Goal: Task Accomplishment & Management: Manage account settings

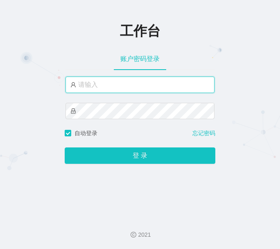
click at [154, 85] on input "text" at bounding box center [140, 85] width 149 height 16
type input "admin"
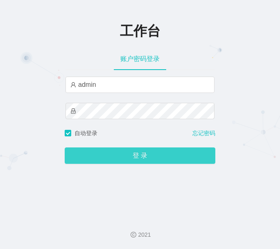
click at [155, 159] on button "登 录" at bounding box center [140, 156] width 151 height 16
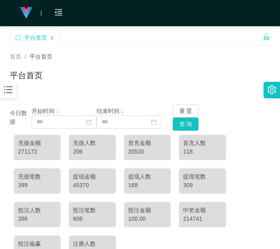
click at [57, 194] on div "充值金额 271172 充值人数 206 首充金额 20520 首充人数 118 充值笔数 399 提现金额 45370 提现人数 168 提现笔数 309 …" at bounding box center [140, 198] width 261 height 134
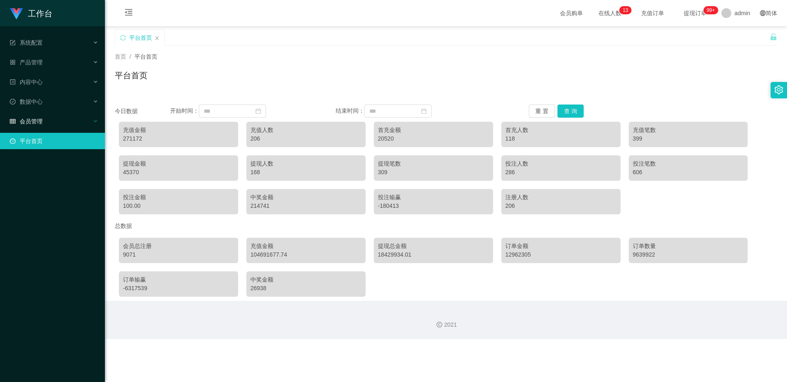
click at [67, 124] on div "会员管理" at bounding box center [52, 121] width 105 height 16
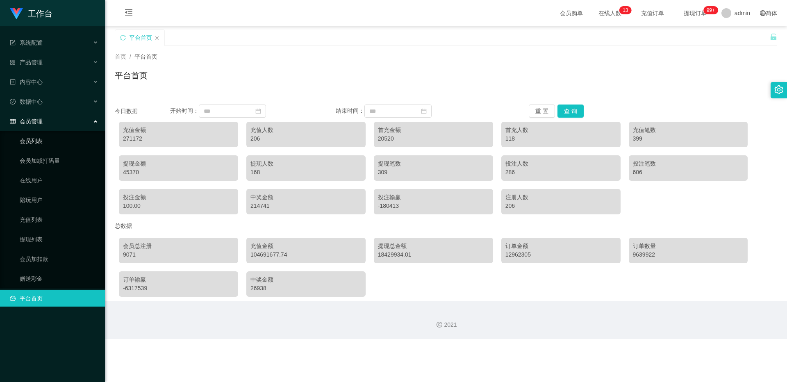
click at [70, 139] on link "会员列表" at bounding box center [59, 141] width 79 height 16
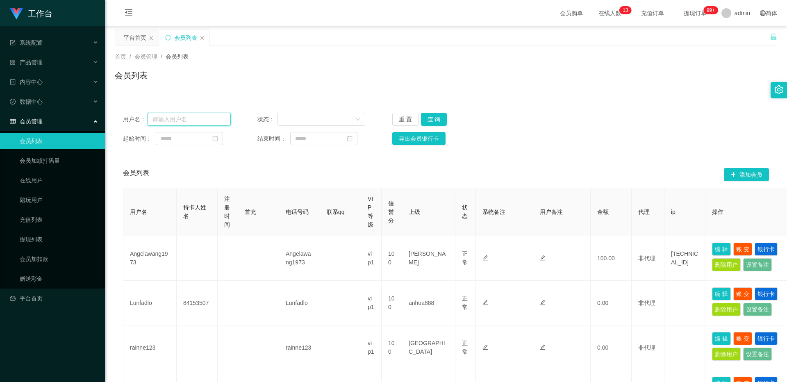
click at [196, 123] on input "text" at bounding box center [189, 119] width 83 height 13
paste input "youtube1"
type input "youtube1"
click at [280, 121] on button "查 询" at bounding box center [434, 119] width 26 height 13
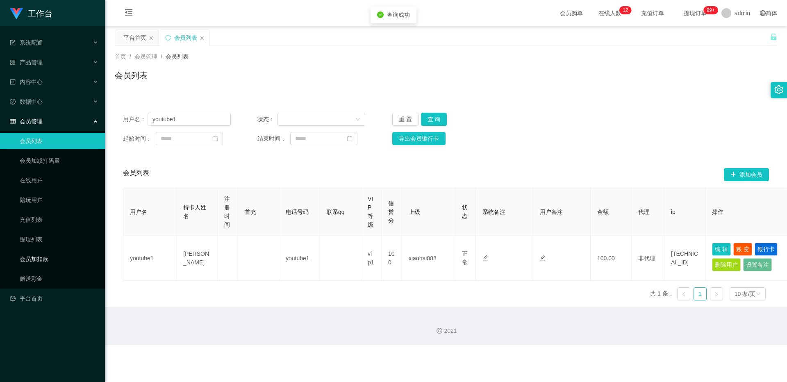
click at [46, 249] on link "会员加扣款" at bounding box center [59, 259] width 79 height 16
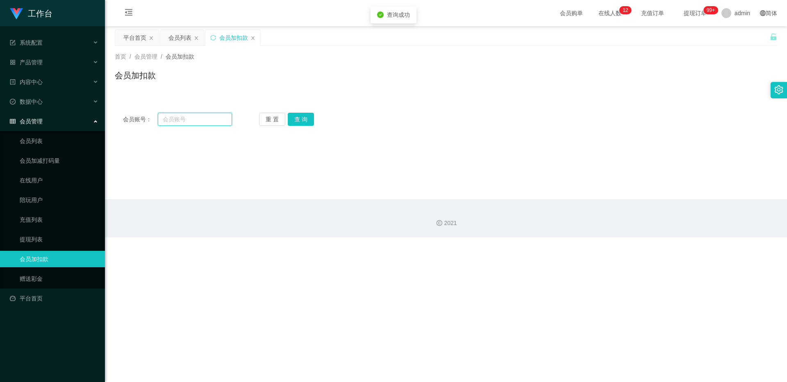
click at [203, 124] on input "text" at bounding box center [195, 119] width 74 height 13
paste input "youtube1"
click at [280, 120] on button "查 询" at bounding box center [301, 119] width 26 height 13
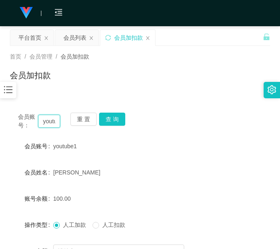
click at [41, 118] on input "youtube1" at bounding box center [49, 121] width 22 height 13
click at [48, 121] on input "youtube1" at bounding box center [49, 121] width 22 height 13
click at [49, 122] on input "youtube1" at bounding box center [49, 121] width 22 height 13
paste input "lolzforever"
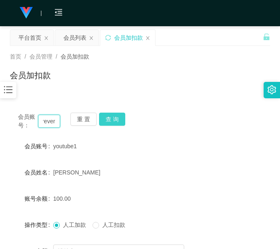
type input "lolzforever"
click at [118, 121] on button "查 询" at bounding box center [112, 119] width 26 height 13
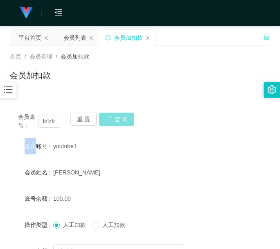
click at [118, 121] on div "会员账号： lolzforever 重 置 查 询" at bounding box center [140, 121] width 261 height 17
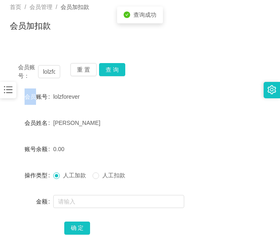
scroll to position [93, 0]
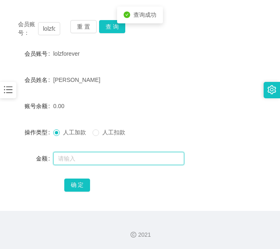
click at [104, 164] on input "text" at bounding box center [118, 158] width 131 height 13
type input "100"
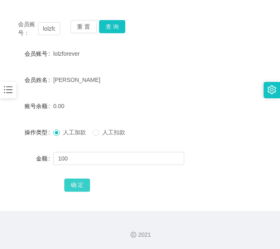
click at [78, 179] on button "确 定" at bounding box center [77, 185] width 26 height 13
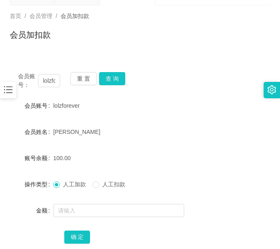
scroll to position [0, 0]
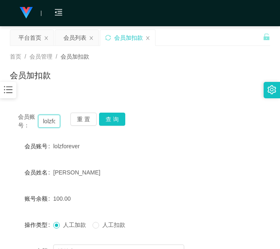
drag, startPoint x: 50, startPoint y: 118, endPoint x: 71, endPoint y: 118, distance: 21.3
click at [50, 118] on input "lolzforever" at bounding box center [49, 121] width 22 height 13
paste input "84825622"
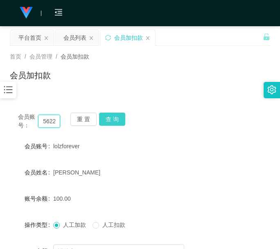
type input "84825622"
click at [111, 120] on button "查 询" at bounding box center [112, 119] width 26 height 13
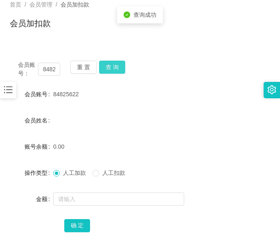
scroll to position [93, 0]
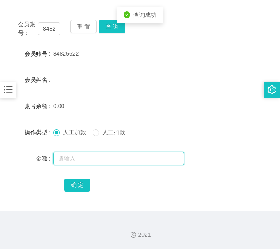
click at [102, 158] on input "text" at bounding box center [118, 158] width 131 height 13
type input "100"
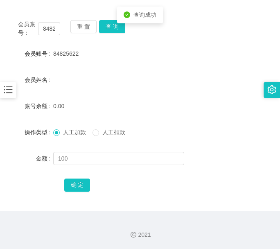
click at [69, 195] on div "会员账号： 84825622 重 置 查 询 会员账号 84825622 会员姓名 账号余额 0.00 操作类型 人工加款 人工扣款 金额 100 确 定" at bounding box center [140, 111] width 261 height 199
click at [70, 186] on button "确 定" at bounding box center [77, 185] width 26 height 13
click at [48, 31] on input "84825622" at bounding box center [49, 28] width 22 height 13
paste input "youtube1"
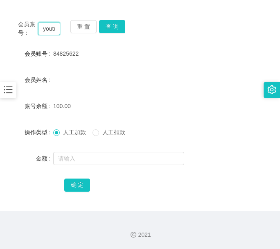
scroll to position [0, 12]
type input "youtube1"
click at [118, 27] on button "查 询" at bounding box center [112, 26] width 26 height 13
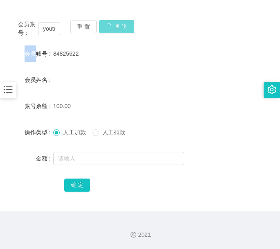
click at [118, 27] on div "会员账号： youtube1 重 置 查 询" at bounding box center [140, 28] width 261 height 17
click at [111, 20] on div "会员账号： youtube1 重 置 查 询 会员账号 youtube1 会员姓名 gu S 账号余额 100.00 操作类型 人工加款 人工扣款 金额 确 定" at bounding box center [140, 111] width 261 height 199
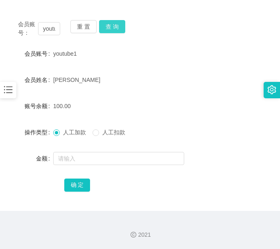
click at [112, 20] on div "会员账号： youtube1 重 置 查 询 会员账号 youtube1 会员姓名 gu S 账号余额 100.00 操作类型 人工加款 人工扣款 金额 确 定" at bounding box center [140, 111] width 261 height 199
click at [111, 25] on button "查 询" at bounding box center [112, 26] width 26 height 13
click at [111, 25] on div "会员账号： youtube1 重 置 查 询" at bounding box center [140, 28] width 261 height 17
drag, startPoint x: 111, startPoint y: 25, endPoint x: 107, endPoint y: 48, distance: 23.5
click at [111, 25] on button "查 询" at bounding box center [112, 26] width 26 height 13
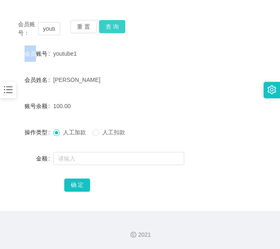
click at [110, 25] on button "查 询" at bounding box center [112, 26] width 26 height 13
click at [110, 25] on div "重 置 查 询" at bounding box center [91, 28] width 42 height 17
click at [110, 25] on button "查 询" at bounding box center [112, 26] width 26 height 13
click at [54, 27] on input "youtube1" at bounding box center [49, 28] width 22 height 13
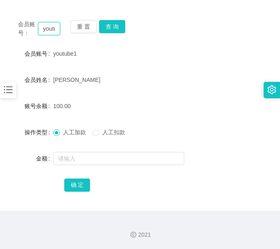
click at [54, 27] on input "youtube1" at bounding box center [49, 28] width 22 height 13
paste input "84825622"
type input "84825622"
click at [116, 20] on button "查 询" at bounding box center [112, 26] width 26 height 13
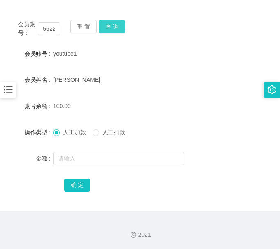
scroll to position [0, 0]
click at [117, 20] on button "查 询" at bounding box center [112, 26] width 26 height 13
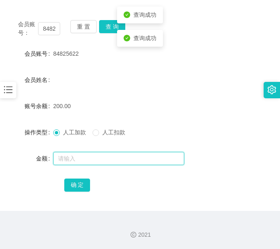
click at [126, 158] on input "text" at bounding box center [118, 158] width 131 height 13
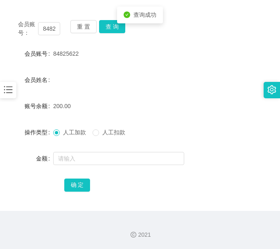
click at [108, 133] on span "人工扣款" at bounding box center [114, 132] width 30 height 7
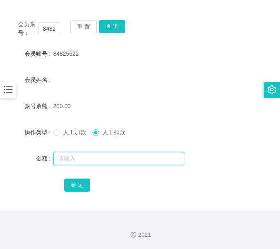
click at [108, 158] on input "text" at bounding box center [118, 158] width 131 height 13
type input "50"
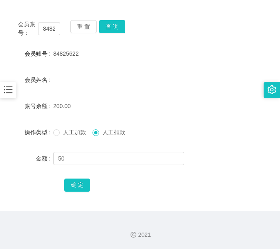
click at [77, 194] on div "会员账号： 84825622 重 置 查 询 会员账号 84825622 会员姓名 账号余额 200.00 操作类型 人工加款 人工扣款 金额 50 确 定" at bounding box center [140, 111] width 261 height 199
click at [85, 184] on button "确 定" at bounding box center [77, 185] width 26 height 13
click at [70, 95] on form "会员账号 84825622 会员姓名 账号余额 150.00 操作类型 人工加款 人工扣款 金额 确 定" at bounding box center [140, 119] width 261 height 148
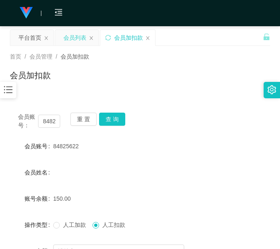
click at [74, 31] on div "会员列表" at bounding box center [75, 38] width 23 height 16
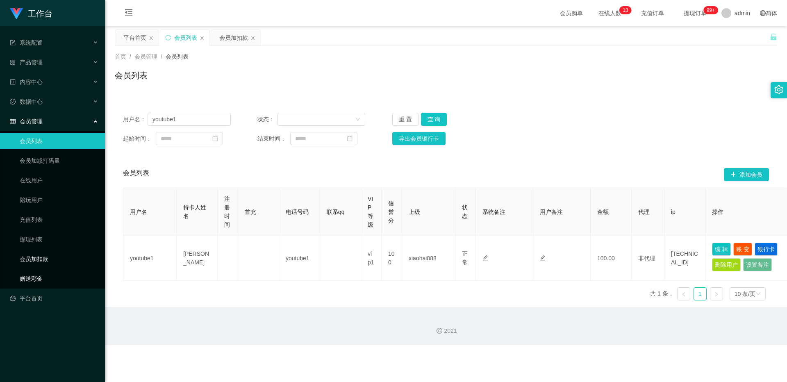
drag, startPoint x: 32, startPoint y: 272, endPoint x: 33, endPoint y: 259, distance: 13.1
click at [32, 249] on link "赠送彩金" at bounding box center [59, 279] width 79 height 16
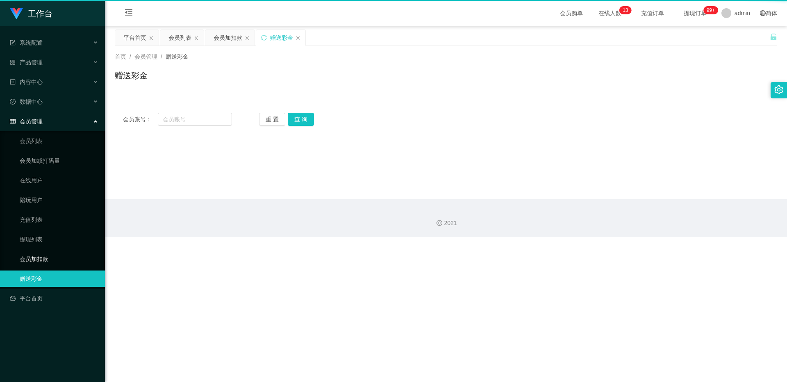
click at [33, 249] on link "会员加扣款" at bounding box center [59, 259] width 79 height 16
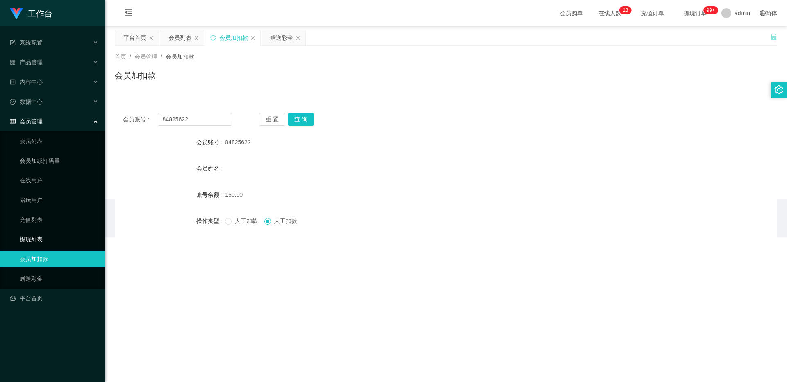
click at [36, 244] on link "提现列表" at bounding box center [59, 239] width 79 height 16
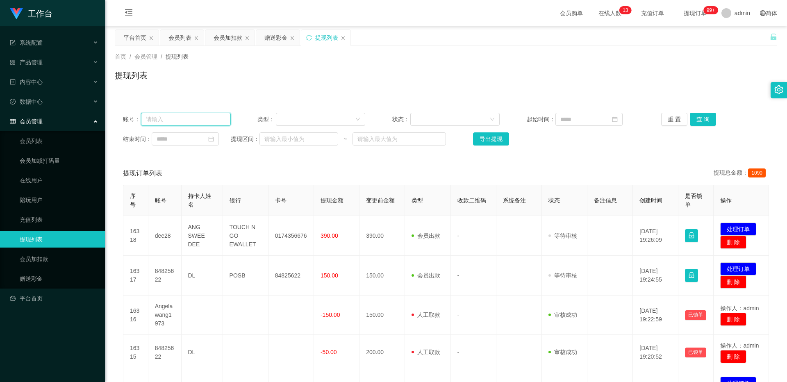
click at [181, 123] on input "text" at bounding box center [186, 119] width 90 height 13
paste input "84825622"
type input "84825622"
click at [280, 120] on button "查 询" at bounding box center [703, 119] width 26 height 13
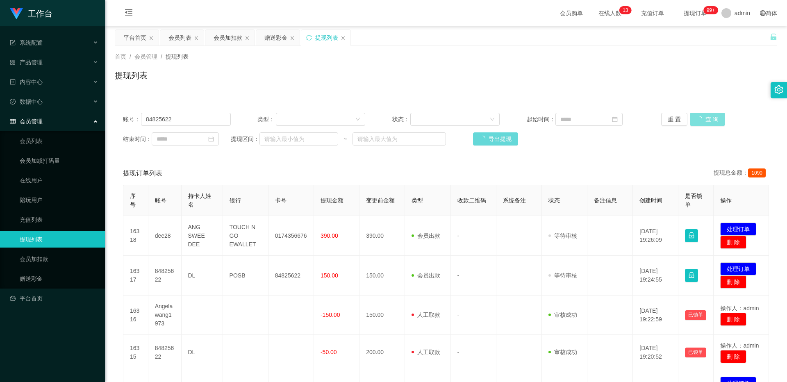
click at [280, 120] on div "重 置 查 询" at bounding box center [715, 119] width 108 height 13
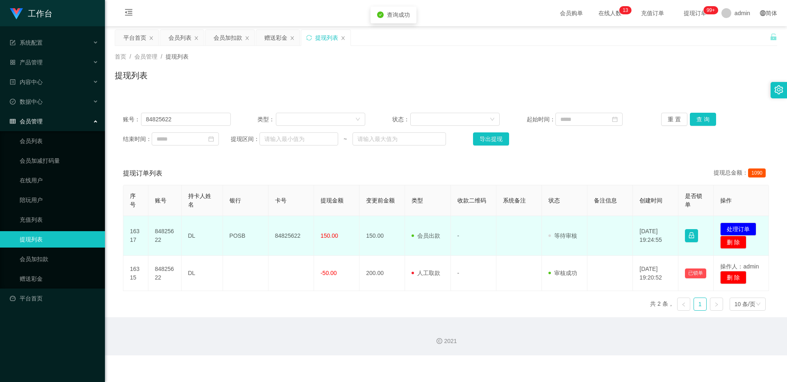
click at [280, 227] on td "84825622" at bounding box center [290, 236] width 45 height 40
copy td "84825622"
drag, startPoint x: 287, startPoint y: 227, endPoint x: 294, endPoint y: 226, distance: 7.0
click at [280, 227] on td "84825622" at bounding box center [290, 236] width 45 height 40
click at [280, 229] on button "处理订单" at bounding box center [738, 229] width 36 height 13
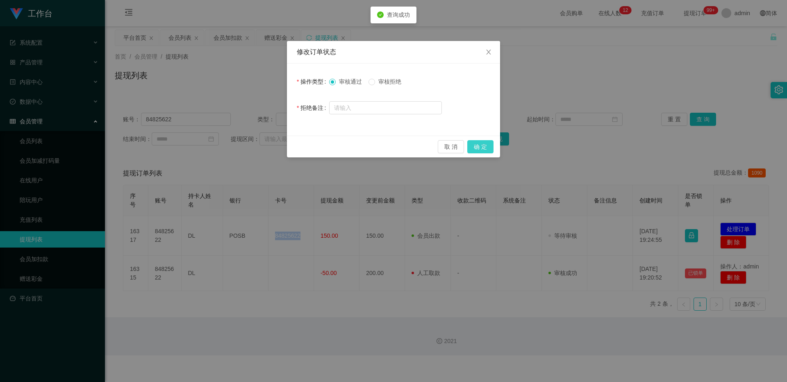
click at [280, 145] on button "确 定" at bounding box center [480, 146] width 26 height 13
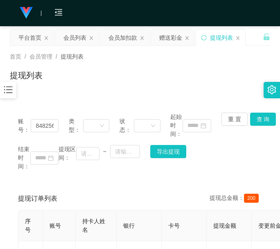
drag, startPoint x: 59, startPoint y: 90, endPoint x: 78, endPoint y: 67, distance: 29.7
click at [59, 90] on div "首页 / 会员管理 / 提现列表 / 提现列表" at bounding box center [140, 70] width 280 height 49
click at [168, 38] on div "赠送彩金" at bounding box center [170, 38] width 23 height 16
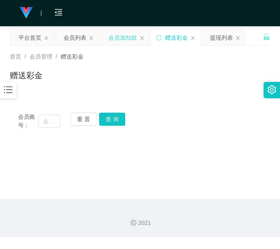
click at [115, 33] on div "会员加扣款" at bounding box center [123, 38] width 29 height 16
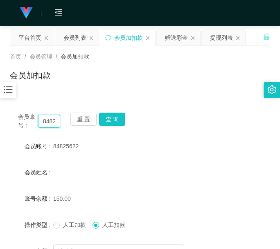
click at [45, 125] on input "84825622" at bounding box center [49, 121] width 22 height 13
paste input "lolzforever"
click at [105, 123] on button "查 询" at bounding box center [112, 119] width 26 height 13
click at [105, 123] on div "重 置 查 询" at bounding box center [91, 121] width 42 height 17
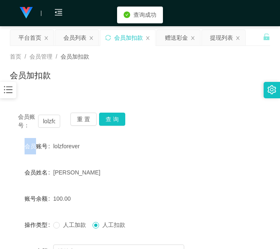
scroll to position [68, 0]
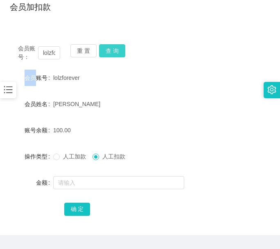
click at [112, 54] on button "查 询" at bounding box center [112, 50] width 26 height 13
click at [50, 57] on input "lolzforever" at bounding box center [49, 52] width 22 height 13
paste input "youtube1"
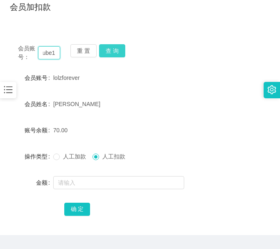
type input "youtube1"
click at [117, 47] on button "查 询" at bounding box center [112, 50] width 26 height 13
click at [117, 47] on div "会员账号： youtube1 重 置 查 询" at bounding box center [140, 52] width 261 height 17
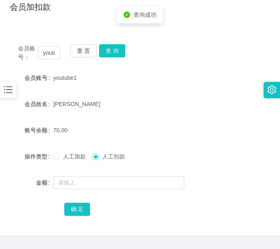
click at [68, 160] on span "人工加款" at bounding box center [75, 156] width 30 height 7
click at [109, 50] on button "查 询" at bounding box center [112, 50] width 26 height 13
drag, startPoint x: 66, startPoint y: 86, endPoint x: 73, endPoint y: 82, distance: 7.6
click at [66, 86] on form "会员账号 youtube1 会员姓名 gu S 账号余额 130.00 操作类型 人工加款 人工扣款 金额 确 定" at bounding box center [140, 144] width 261 height 148
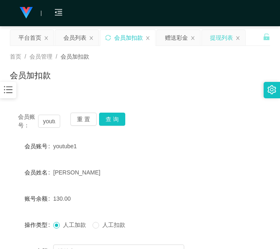
click at [222, 36] on div "提现列表" at bounding box center [221, 38] width 23 height 16
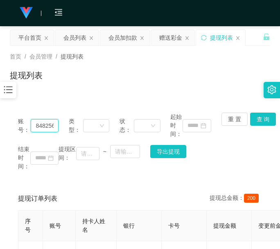
click at [45, 128] on input "84825622" at bounding box center [45, 125] width 28 height 13
drag, startPoint x: 45, startPoint y: 128, endPoint x: 66, endPoint y: 127, distance: 21.0
click at [45, 128] on input "84825622" at bounding box center [45, 125] width 28 height 13
paste input "lolzforever"
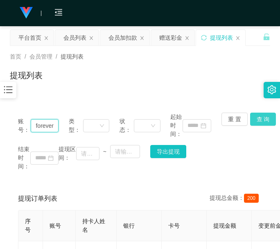
type input "lolzforever"
click at [269, 118] on button "查 询" at bounding box center [263, 119] width 26 height 13
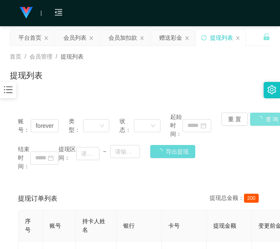
scroll to position [0, 0]
click at [269, 118] on main "关闭左侧 关闭右侧 关闭其它 刷新页面 平台首页 会员列表 会员加扣款 赠送彩金 提现列表 首页 / 会员管理 / 提现列表 / 提现列表 账号： lolzf…" at bounding box center [140, 190] width 280 height 329
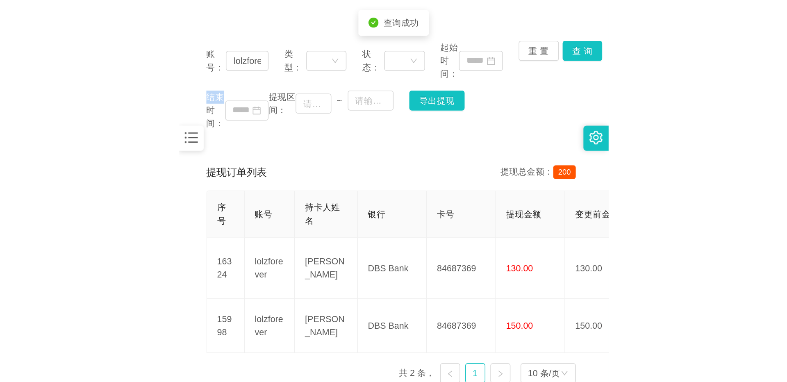
scroll to position [132, 0]
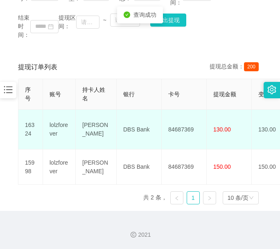
click at [186, 118] on td "84687369" at bounding box center [184, 130] width 45 height 40
copy td "84687369"
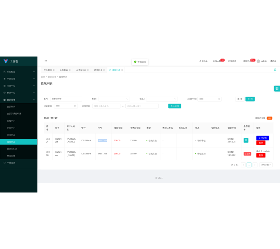
scroll to position [0, 0]
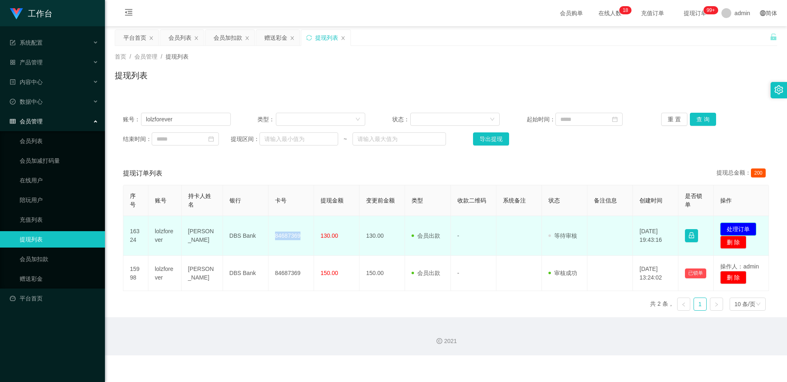
click at [280, 231] on button "处理订单" at bounding box center [738, 229] width 36 height 13
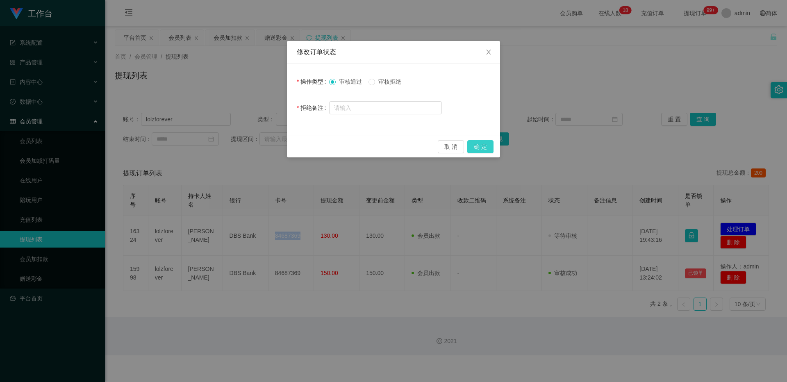
click at [280, 148] on button "确 定" at bounding box center [480, 146] width 26 height 13
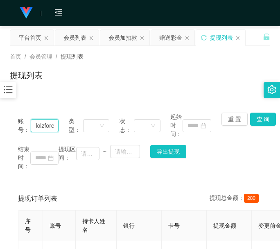
click at [45, 127] on input "lolzforever" at bounding box center [45, 125] width 28 height 13
click at [125, 32] on div "会员加扣款" at bounding box center [123, 38] width 29 height 16
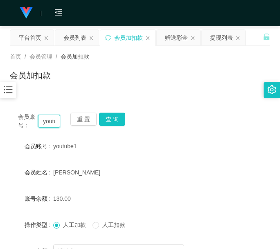
click at [48, 121] on input "youtube1" at bounding box center [49, 121] width 22 height 13
click at [115, 118] on button "查 询" at bounding box center [112, 119] width 26 height 13
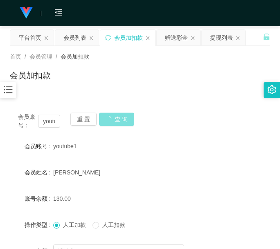
click at [115, 118] on button "查 询" at bounding box center [116, 119] width 35 height 13
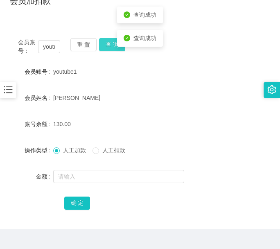
scroll to position [93, 0]
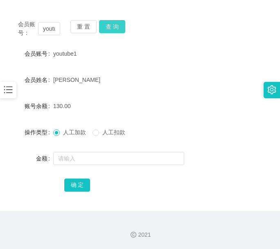
click at [106, 30] on button "查 询" at bounding box center [112, 26] width 26 height 13
click at [106, 30] on button "查 询" at bounding box center [116, 26] width 35 height 13
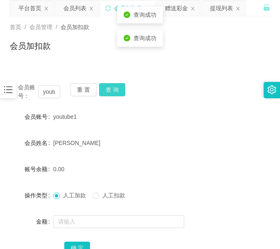
scroll to position [24, 0]
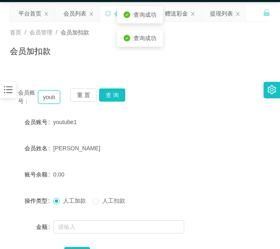
click at [51, 95] on input "youtube1" at bounding box center [49, 97] width 22 height 13
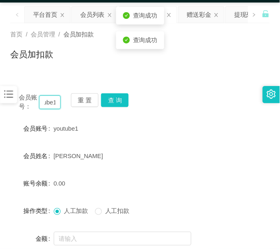
scroll to position [0, 12]
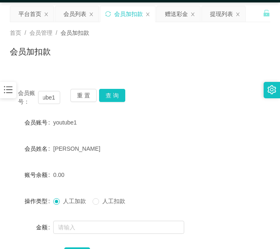
click at [221, 13] on div "提现列表" at bounding box center [221, 14] width 23 height 16
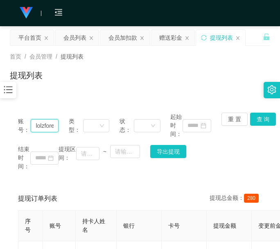
click at [55, 123] on input "lolzforever" at bounding box center [45, 125] width 28 height 13
paste input "youtube1"
type input "youtube1"
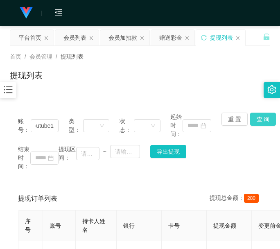
click at [251, 115] on button "查 询" at bounding box center [263, 119] width 26 height 13
click at [251, 115] on div "重 置 查 询" at bounding box center [242, 126] width 41 height 26
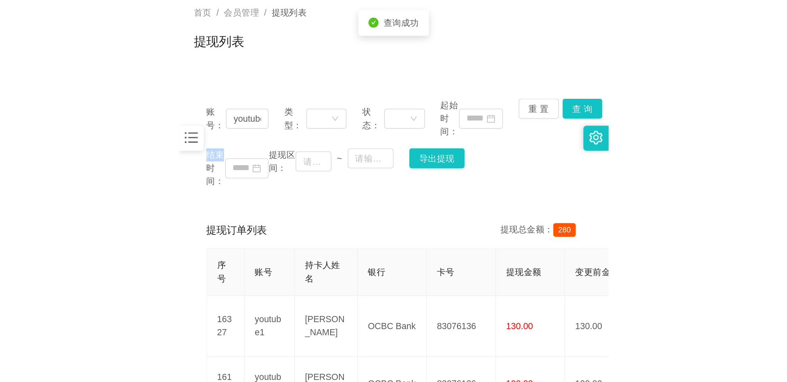
scroll to position [68, 0]
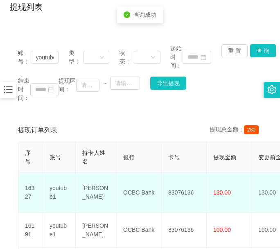
click at [189, 184] on td "83076136" at bounding box center [184, 193] width 45 height 40
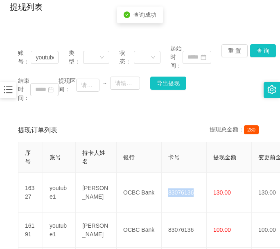
copy td "83076136"
click at [79, 113] on div "账号： youtube1 类型： 状态： 起始时间： 重 置 查 询 结束时间： 提现区间： ~ 导出提现 提现订单列表 提现总金额： 280 序号 账号 持…" at bounding box center [140, 172] width 261 height 273
click at [64, 105] on div "账号： youtube1 类型： 状态： 起始时间： 重 置 查 询 结束时间： 提现区间： ~ 导出提现" at bounding box center [140, 73] width 261 height 75
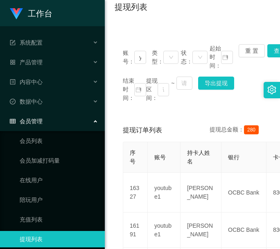
scroll to position [0, 0]
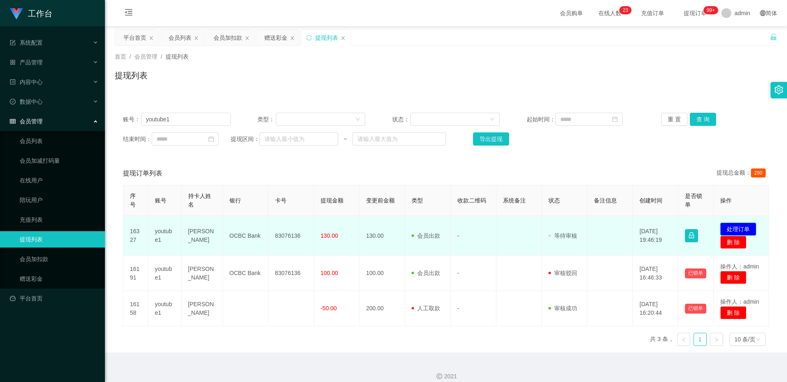
click at [280, 225] on button "处理订单" at bounding box center [738, 229] width 36 height 13
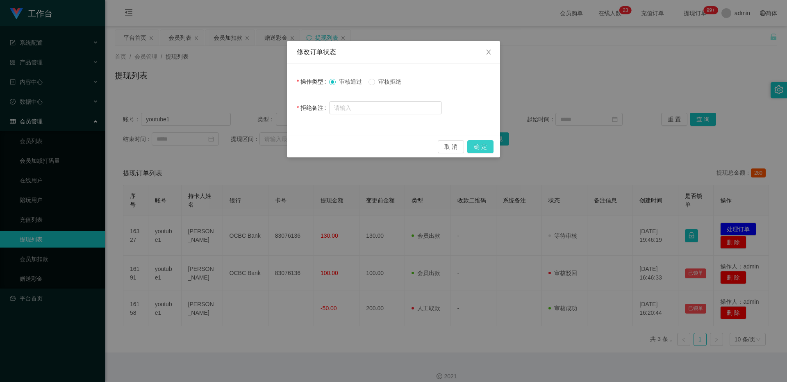
click at [280, 142] on button "确 定" at bounding box center [480, 146] width 26 height 13
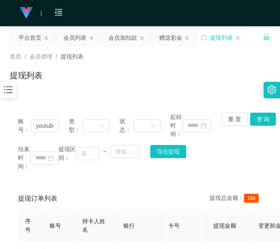
click at [100, 106] on div "账号： youtube1 类型： 状态： 起始时间： 重 置 查 询 结束时间： 提现区间： ~ 导出提现" at bounding box center [140, 142] width 261 height 75
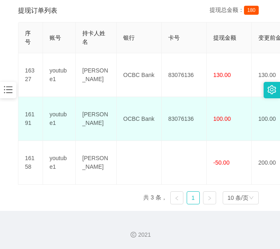
scroll to position [52, 0]
